Goal: Information Seeking & Learning: Learn about a topic

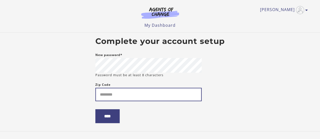
click at [120, 97] on input "Zip Code" at bounding box center [148, 94] width 106 height 13
type input "**********"
click at [95, 110] on input "****" at bounding box center [107, 117] width 24 height 14
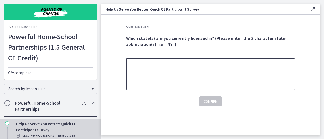
click at [208, 68] on textarea at bounding box center [210, 74] width 169 height 32
type textarea "**"
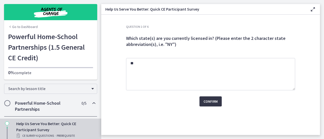
click at [207, 102] on span "Confirm" at bounding box center [210, 102] width 14 height 6
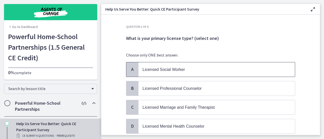
click at [184, 71] on p "Licensed Social Worker" at bounding box center [211, 70] width 138 height 6
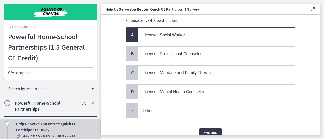
scroll to position [56, 0]
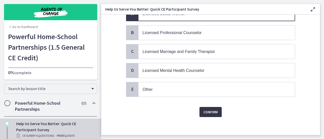
click at [212, 109] on span "Confirm" at bounding box center [210, 112] width 14 height 6
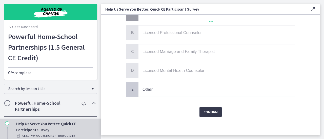
scroll to position [0, 0]
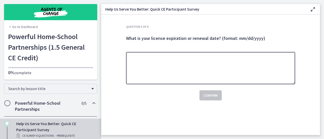
click at [172, 73] on textarea at bounding box center [210, 68] width 169 height 32
type textarea "*********"
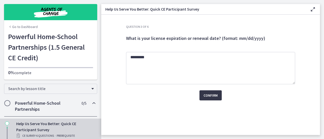
click at [218, 98] on button "Confirm" at bounding box center [210, 96] width 22 height 10
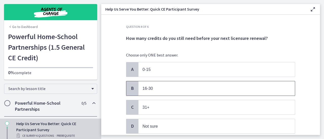
click at [201, 88] on p "16-30" at bounding box center [211, 89] width 138 height 6
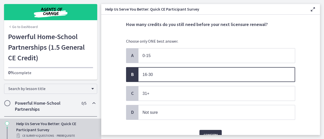
scroll to position [25, 0]
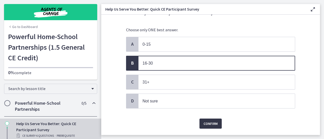
click at [208, 121] on span "Confirm" at bounding box center [210, 124] width 14 height 6
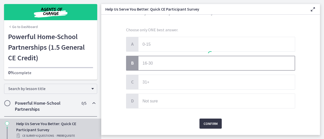
scroll to position [0, 0]
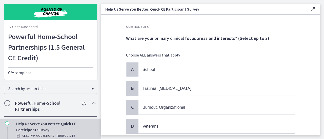
click at [191, 70] on p "School" at bounding box center [211, 70] width 138 height 6
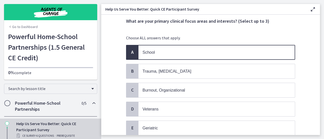
scroll to position [25, 0]
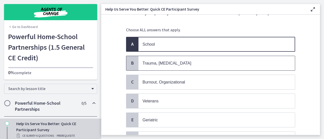
click at [192, 64] on p "Trauma, [MEDICAL_DATA]" at bounding box center [211, 63] width 138 height 6
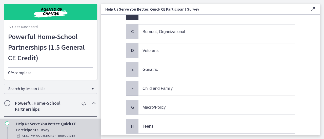
click at [194, 93] on div "F Child and Family" at bounding box center [210, 88] width 169 height 15
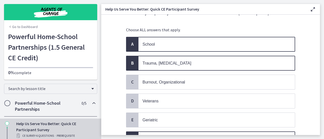
click at [179, 59] on span "Trauma, [MEDICAL_DATA]" at bounding box center [216, 63] width 156 height 14
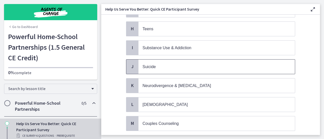
scroll to position [177, 0]
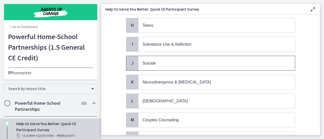
click at [174, 64] on span "Suicide" at bounding box center [216, 63] width 156 height 14
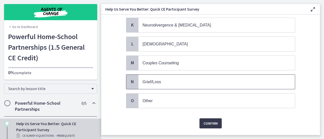
scroll to position [241, 0]
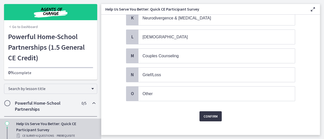
click at [214, 114] on span "Confirm" at bounding box center [210, 117] width 14 height 6
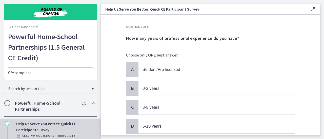
scroll to position [25, 0]
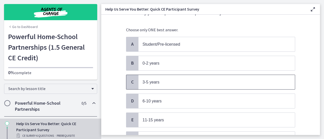
click at [189, 80] on p "3-5 years" at bounding box center [211, 82] width 138 height 6
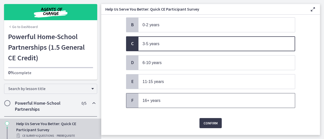
scroll to position [74, 0]
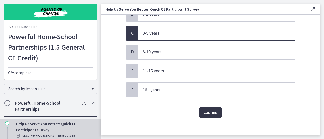
click at [215, 110] on span "Confirm" at bounding box center [210, 113] width 14 height 6
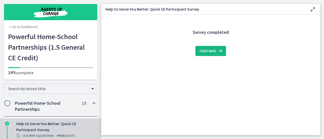
scroll to position [0, 0]
click at [201, 50] on span "Continue" at bounding box center [207, 51] width 16 height 6
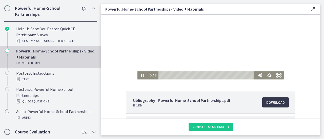
scroll to position [25, 0]
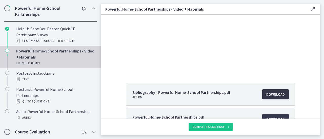
click at [271, 96] on span "Download Opens in a new window" at bounding box center [275, 95] width 18 height 6
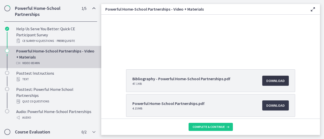
scroll to position [51, 0]
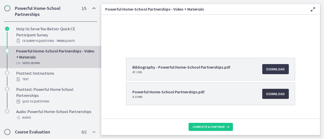
click at [271, 95] on span "Download Opens in a new window" at bounding box center [275, 94] width 18 height 6
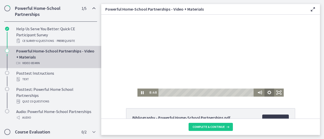
click at [267, 93] on icon "Show settings menu" at bounding box center [269, 93] width 10 height 8
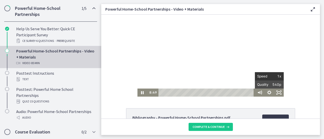
click at [267, 76] on button "Speed 1x" at bounding box center [269, 76] width 29 height 8
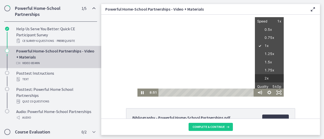
click at [267, 77] on label "2x" at bounding box center [269, 78] width 29 height 9
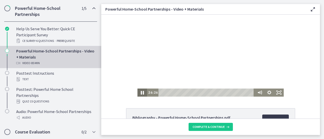
click at [140, 91] on icon "Pause" at bounding box center [142, 93] width 12 height 10
